Goal: Transaction & Acquisition: Purchase product/service

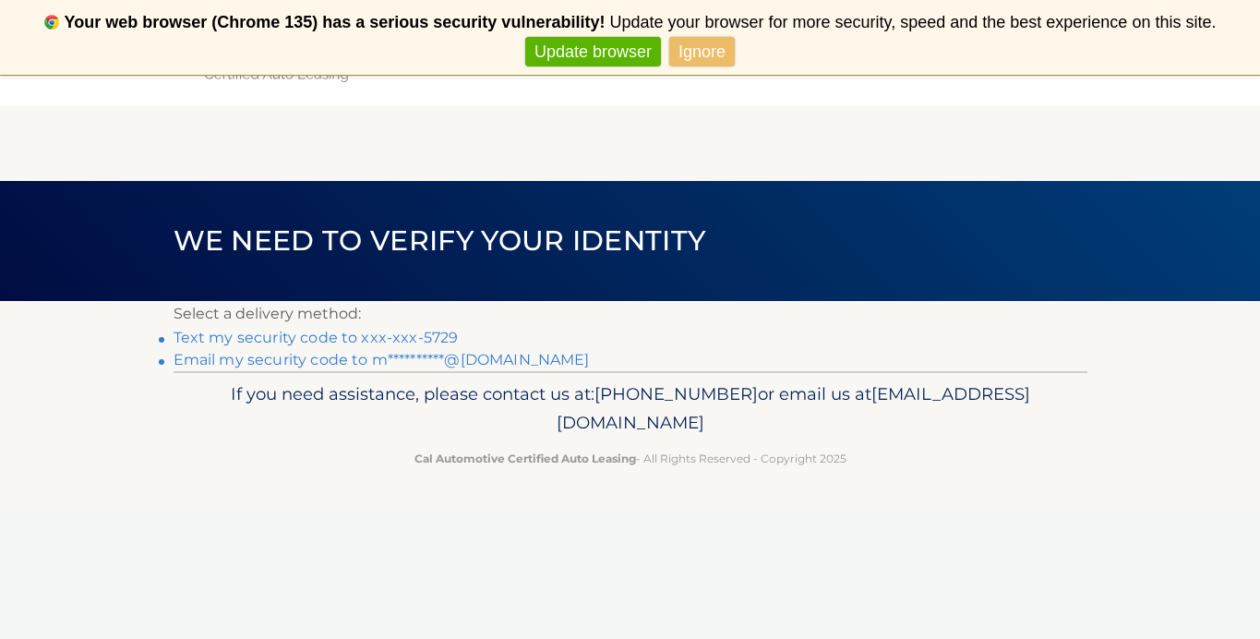
click at [435, 339] on link "Text my security code to xxx-xxx-5729" at bounding box center [315, 338] width 285 height 18
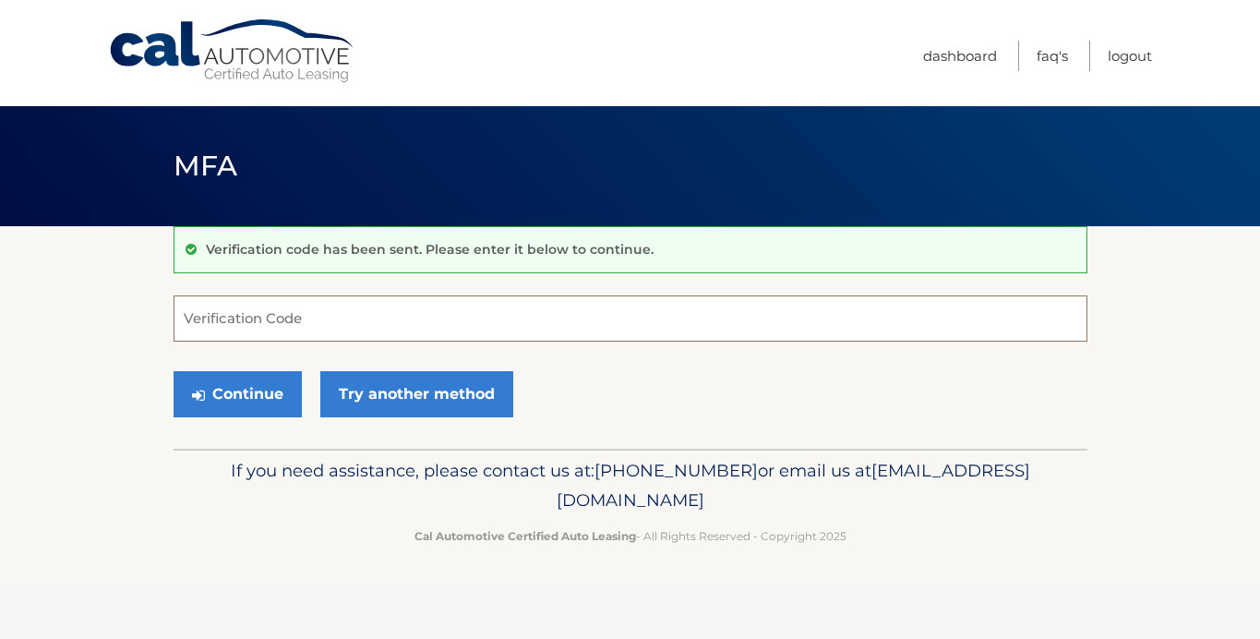
click at [335, 314] on input "Verification Code" at bounding box center [630, 318] width 914 height 46
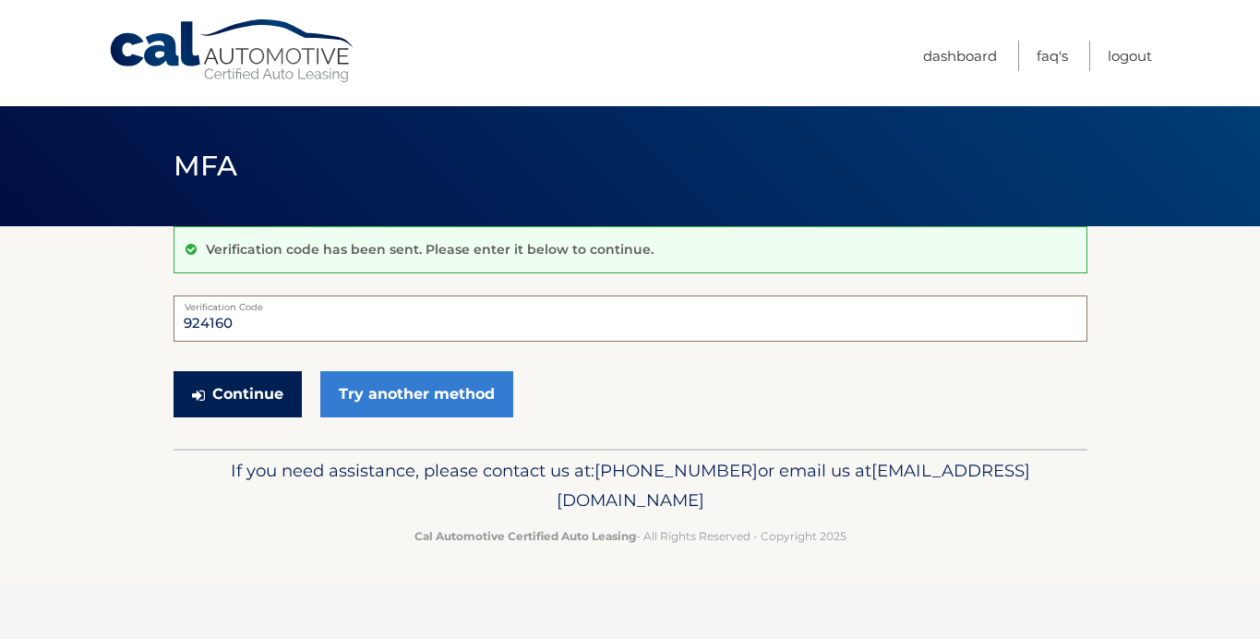
type input "924160"
click at [212, 390] on button "Continue" at bounding box center [237, 394] width 128 height 46
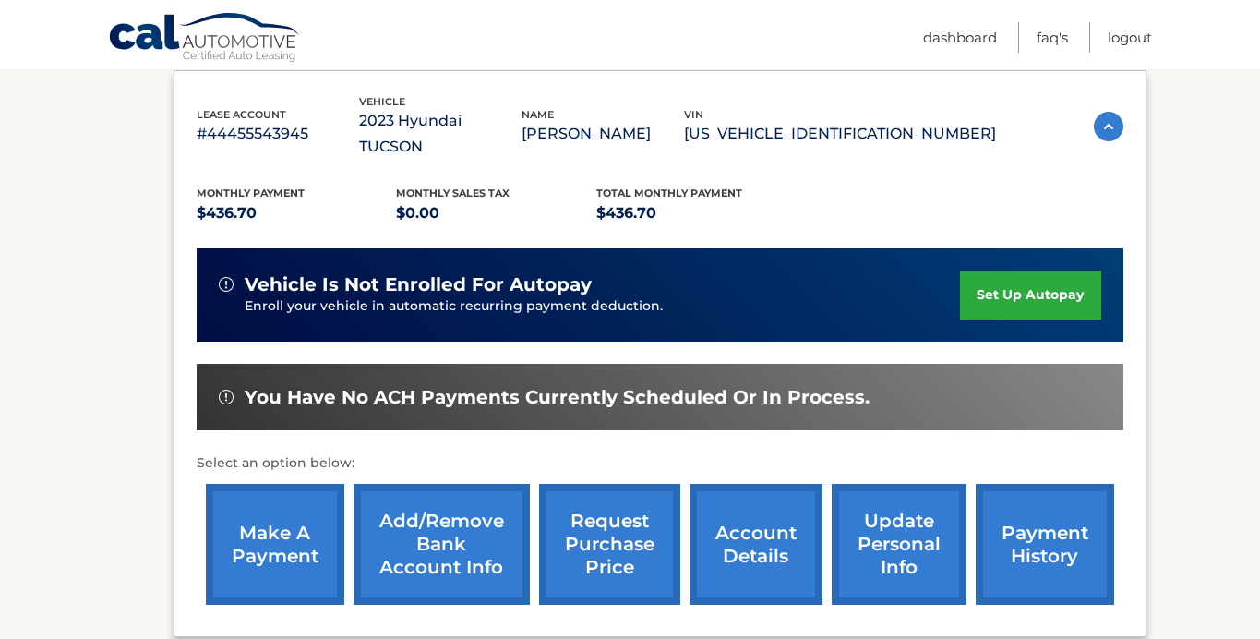
scroll to position [333, 0]
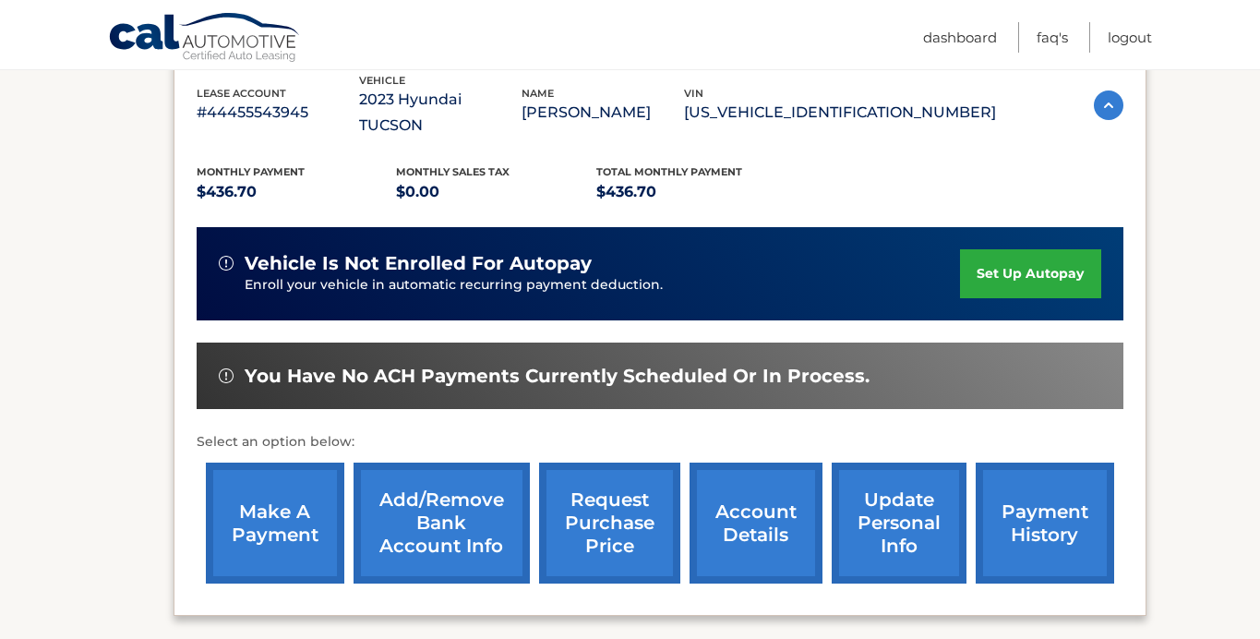
click at [286, 495] on link "make a payment" at bounding box center [275, 522] width 138 height 121
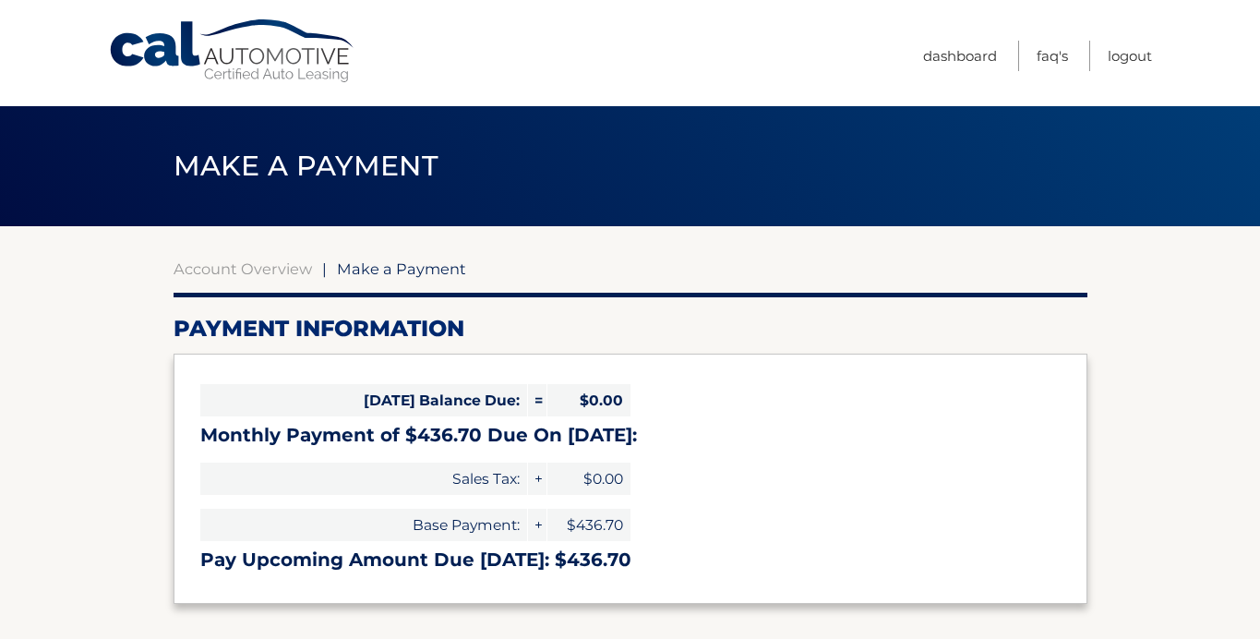
select select "YzNiMzQyNDYtZGQ4Zi00ZjA0LTk4YjUtNWQ4ZDA4M2YyODc1"
click at [349, 161] on span "Make a Payment" at bounding box center [305, 166] width 265 height 34
click at [287, 51] on link "Cal Automotive" at bounding box center [232, 51] width 249 height 66
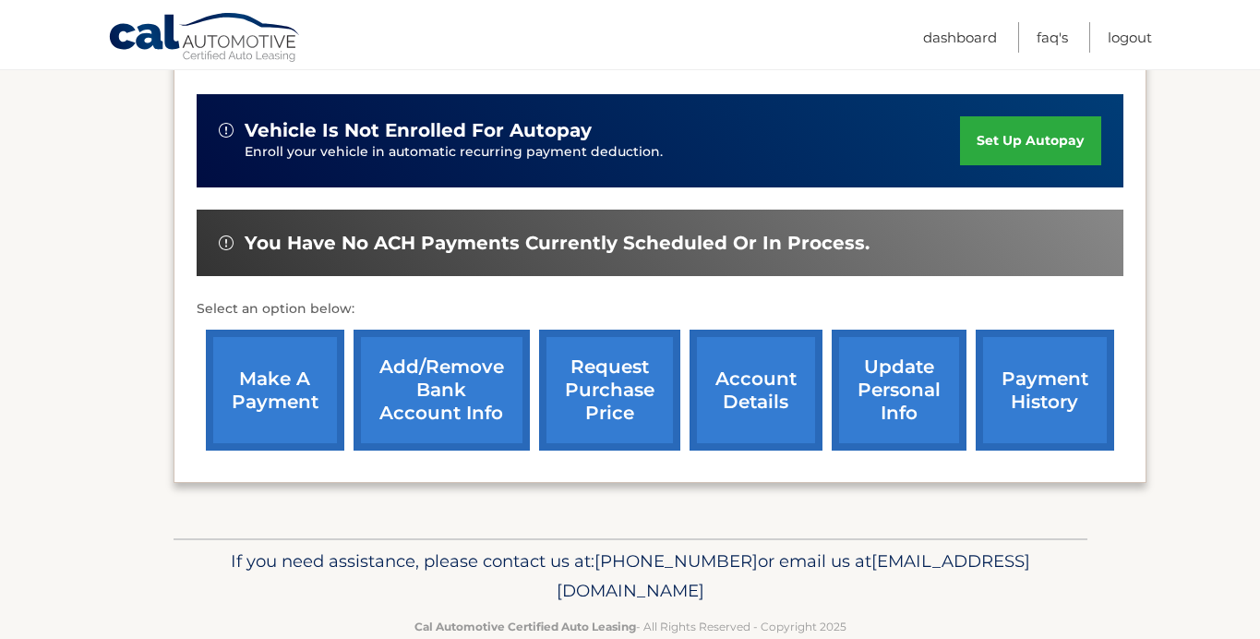
scroll to position [467, 0]
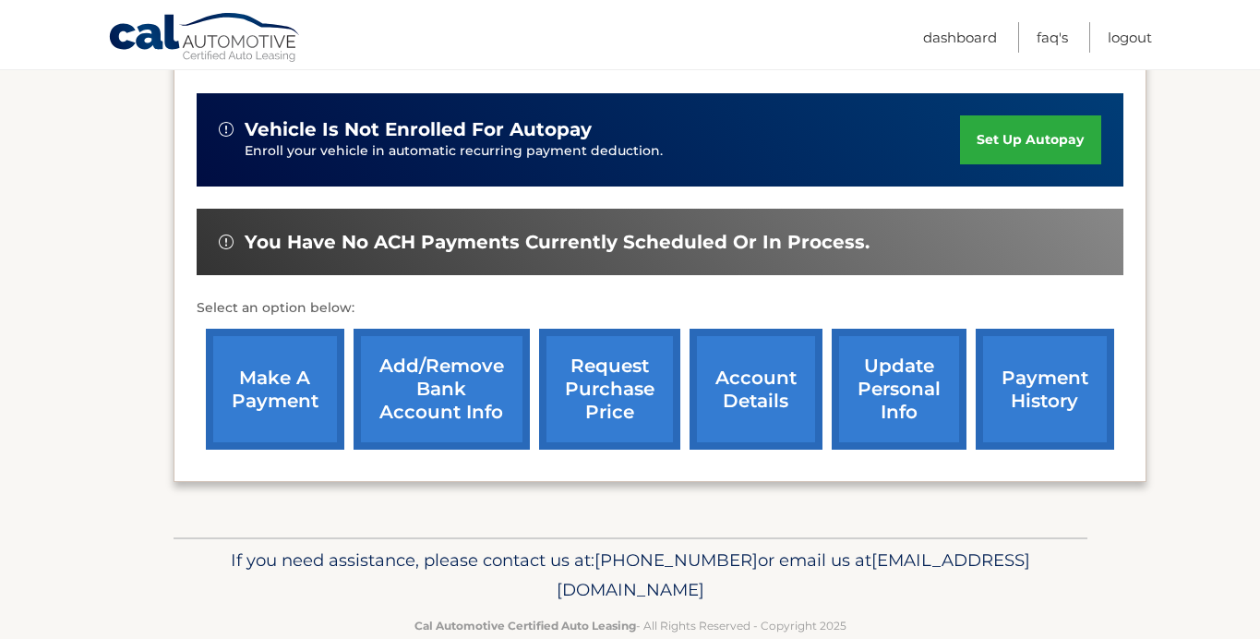
click at [1061, 371] on link "payment history" at bounding box center [1044, 389] width 138 height 121
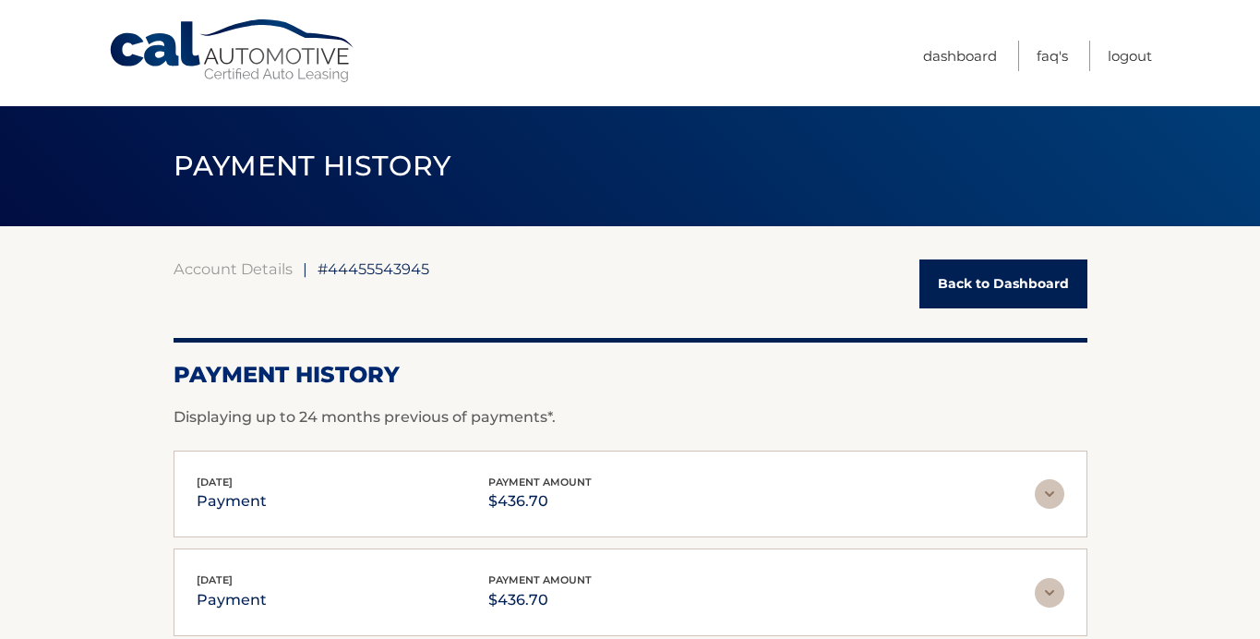
click at [331, 167] on span "PAYMENT HISTORY" at bounding box center [312, 166] width 278 height 34
click at [955, 266] on link "Back to Dashboard" at bounding box center [1003, 283] width 168 height 49
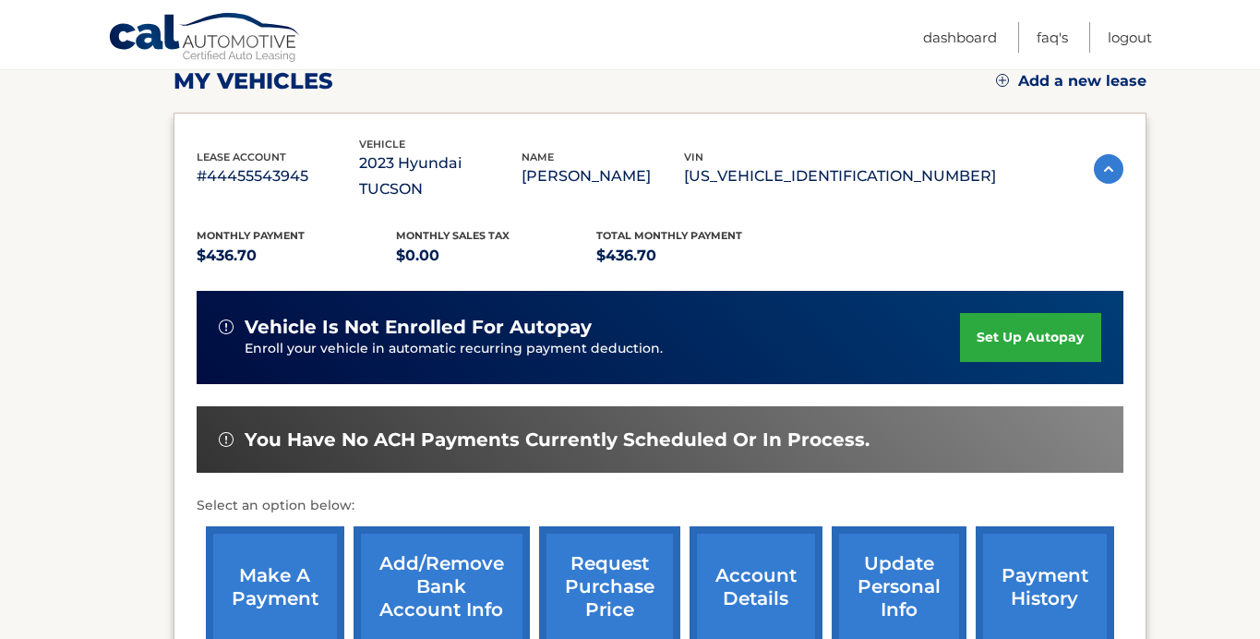
scroll to position [479, 0]
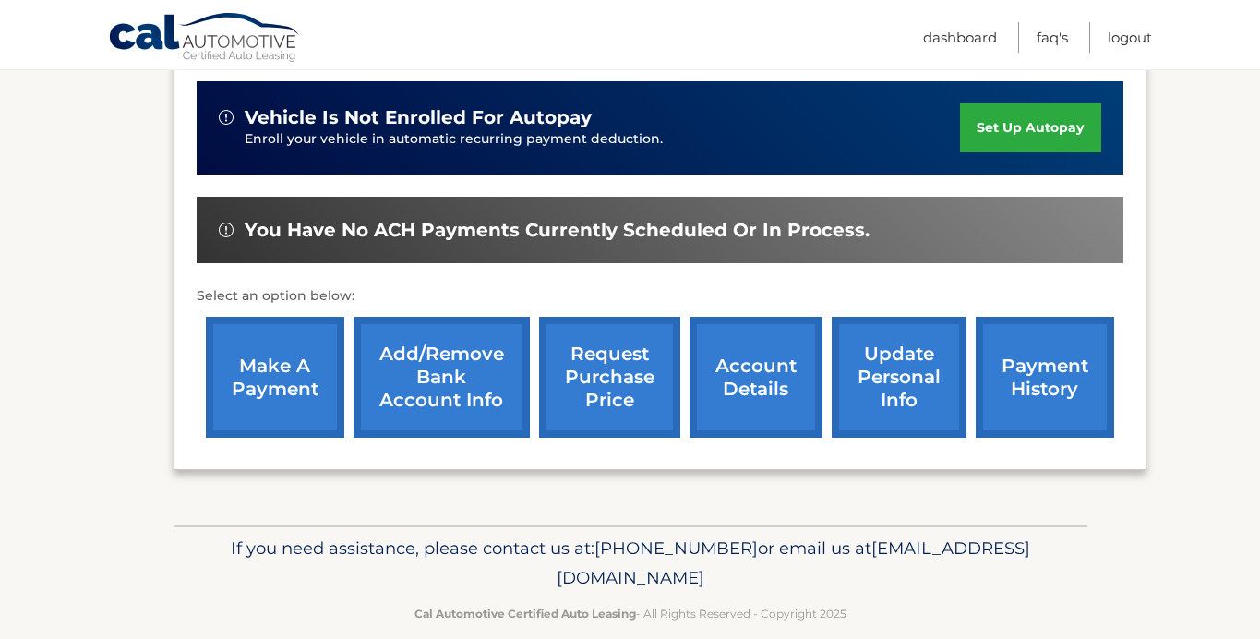
click at [285, 395] on link "make a payment" at bounding box center [275, 377] width 138 height 121
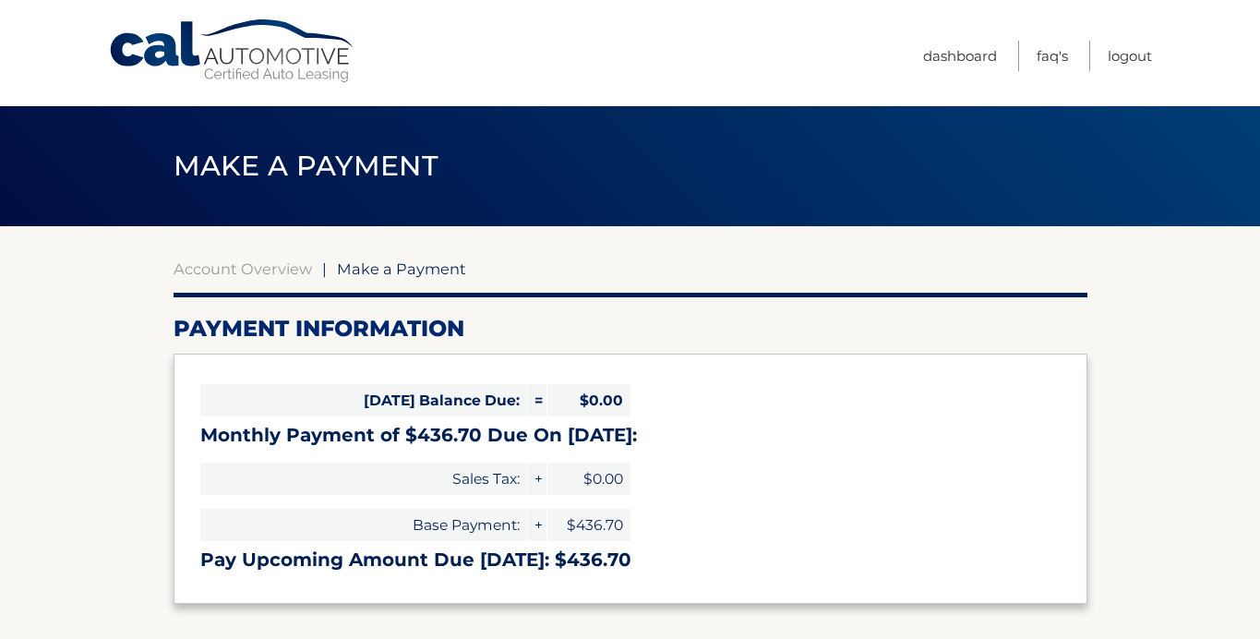
select select "YzNiMzQyNDYtZGQ4Zi00ZjA0LTk4YjUtNWQ4ZDA4M2YyODc1"
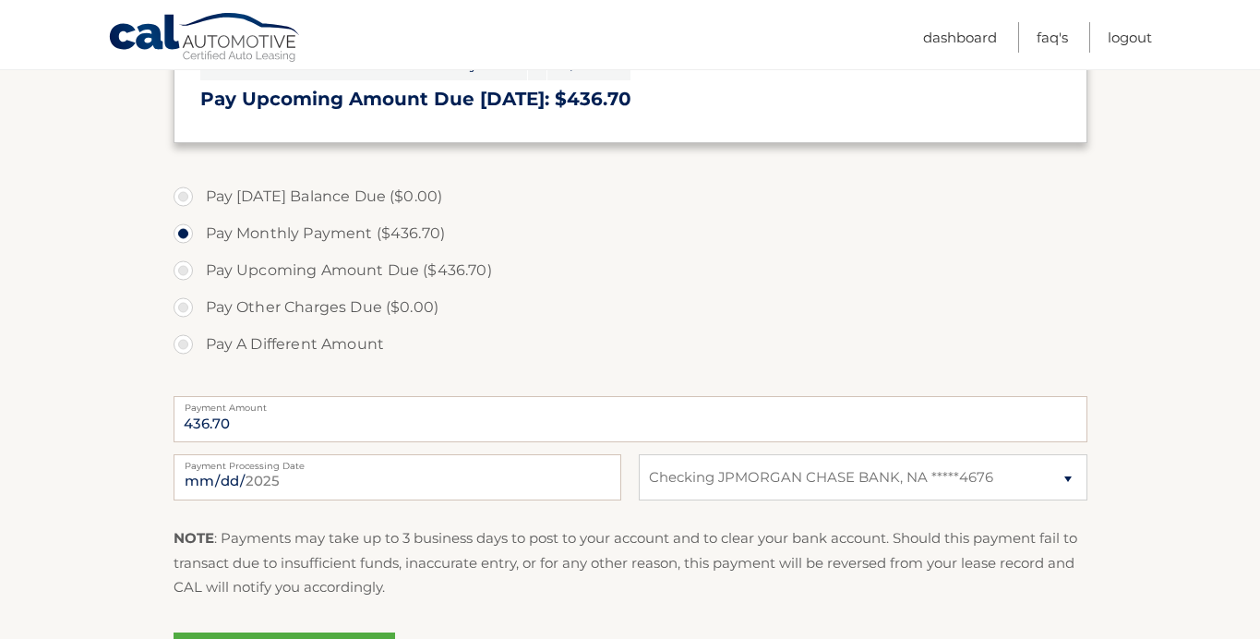
scroll to position [587, 0]
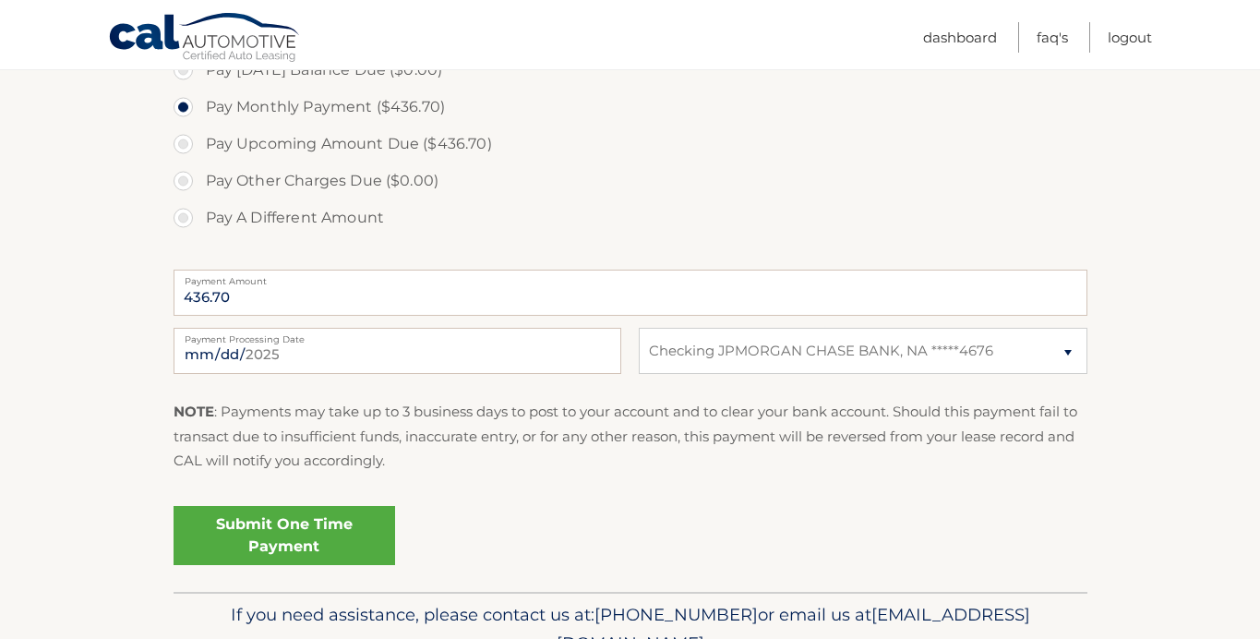
click at [334, 545] on link "Submit One Time Payment" at bounding box center [283, 535] width 221 height 59
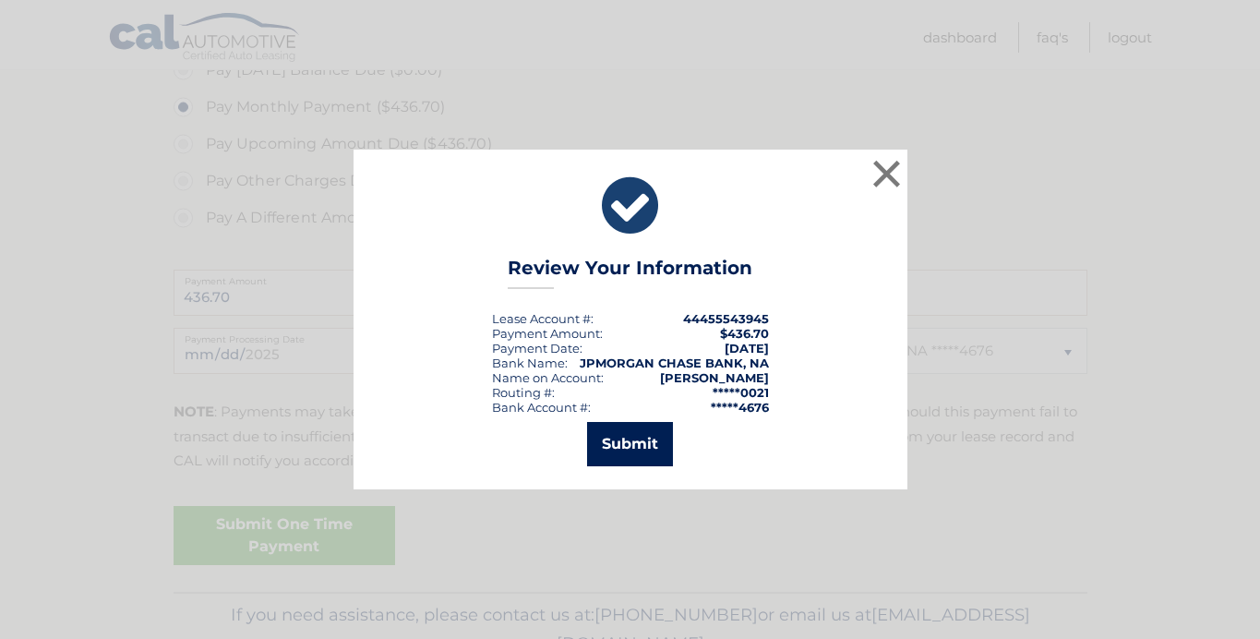
click at [646, 449] on button "Submit" at bounding box center [630, 444] width 86 height 44
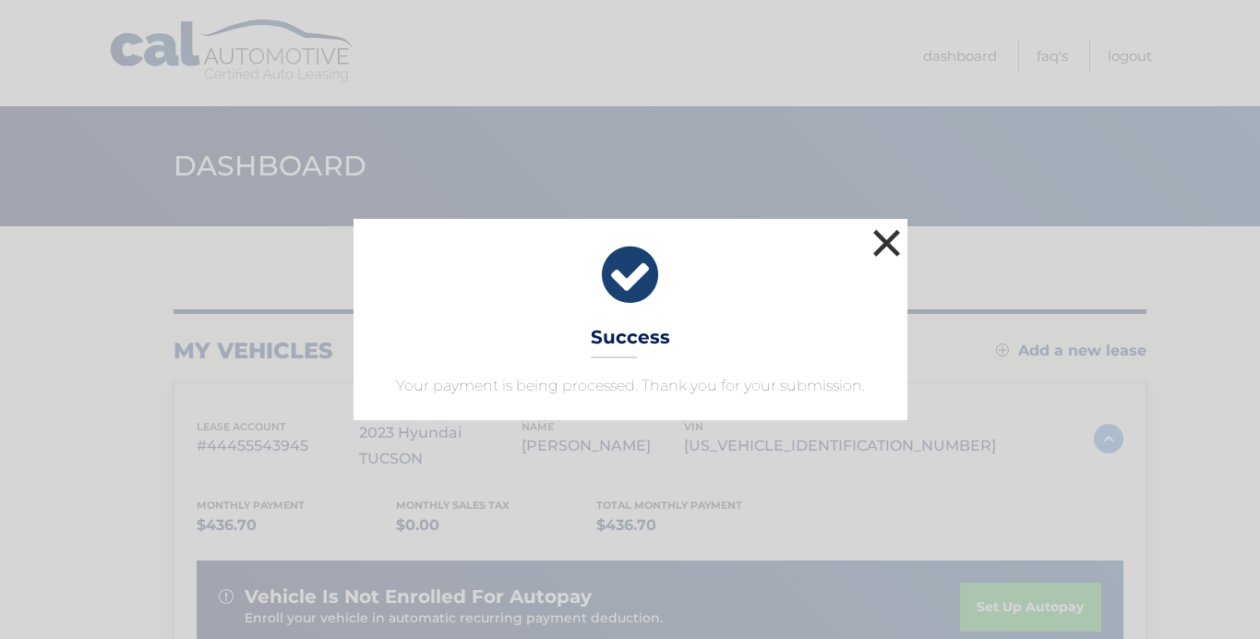
click at [891, 238] on button "×" at bounding box center [886, 242] width 37 height 37
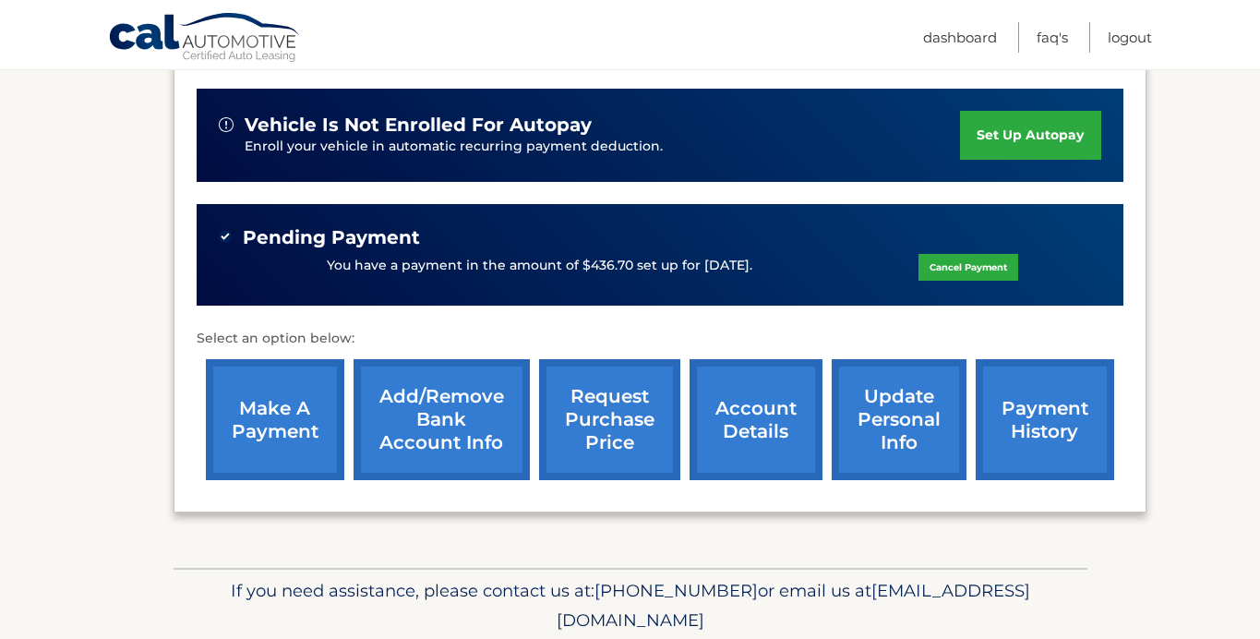
scroll to position [514, 0]
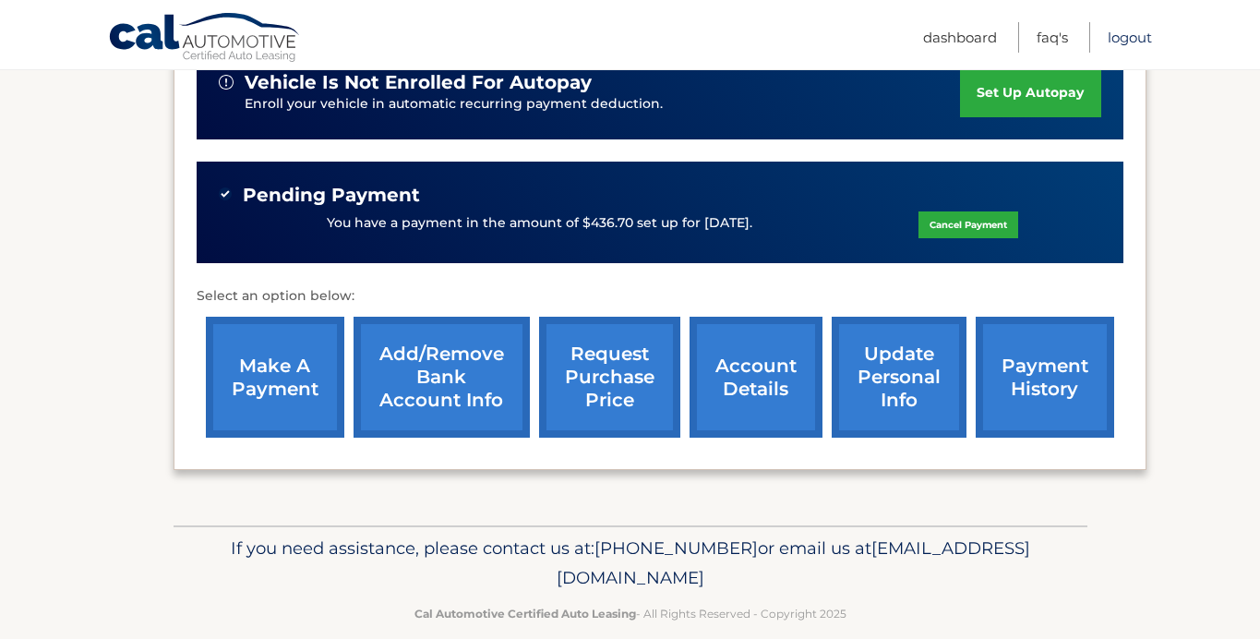
click at [1133, 36] on link "Logout" at bounding box center [1129, 37] width 44 height 30
